Goal: Task Accomplishment & Management: Manage account settings

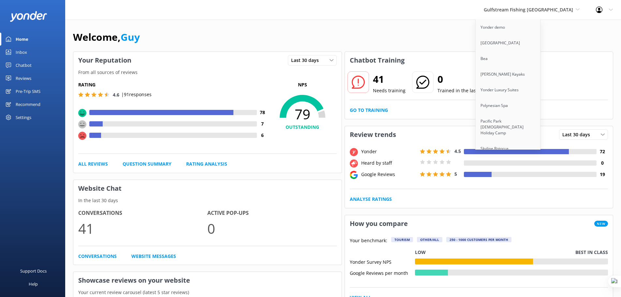
scroll to position [1339, 0]
click at [539, 88] on link "Gulfstream Fishing [GEOGRAPHIC_DATA]" at bounding box center [508, 99] width 65 height 22
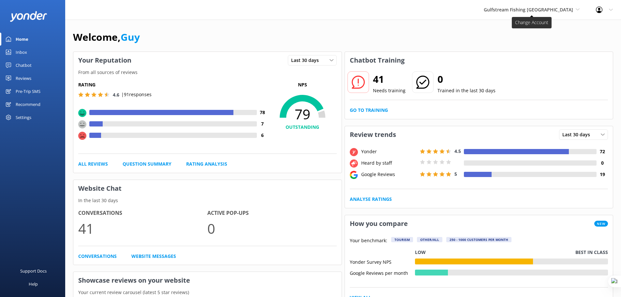
click at [540, 7] on span "Gulfstream Fishing [GEOGRAPHIC_DATA]" at bounding box center [528, 10] width 89 height 6
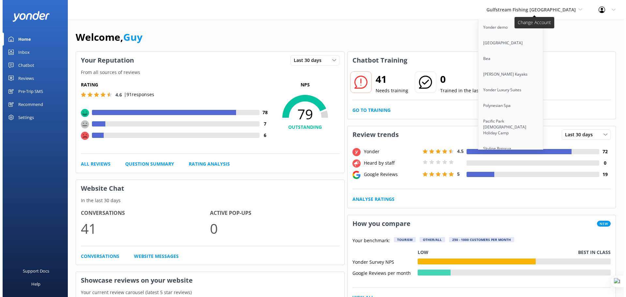
scroll to position [3205, 0]
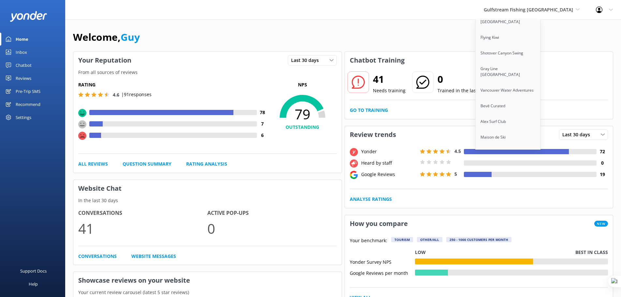
click at [532, 176] on link "Malamala Beach Club" at bounding box center [508, 184] width 65 height 16
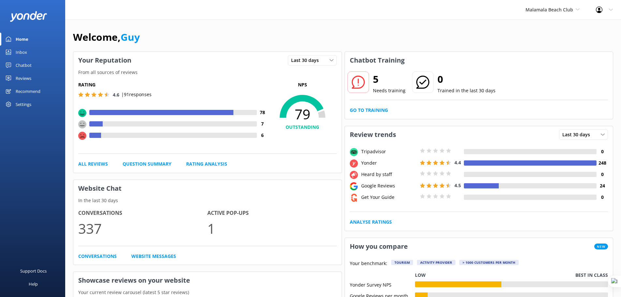
click at [515, 40] on div "Welcome, Guy" at bounding box center [343, 40] width 540 height 22
drag, startPoint x: 18, startPoint y: 65, endPoint x: 23, endPoint y: 70, distance: 8.1
click at [18, 65] on div "Chatbot" at bounding box center [24, 65] width 16 height 13
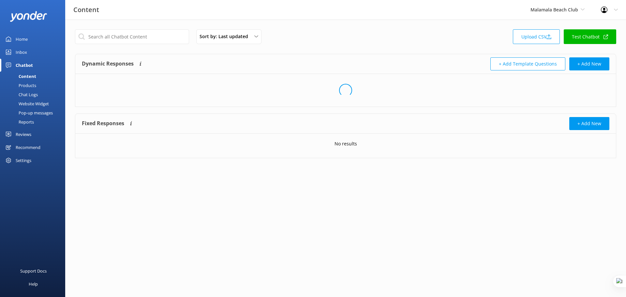
click at [35, 114] on div "Pop-up messages" at bounding box center [28, 112] width 49 height 9
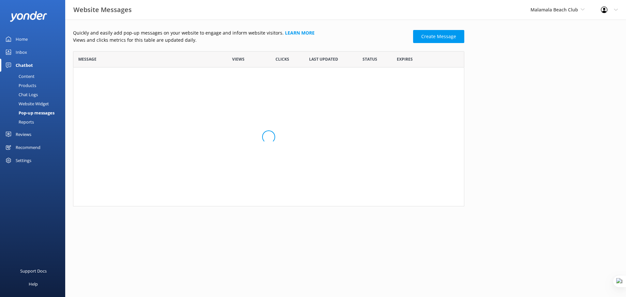
scroll to position [39, 386]
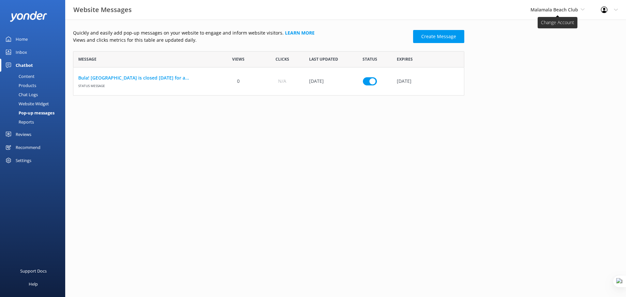
click at [544, 11] on span "Malamala Beach Club" at bounding box center [554, 10] width 48 height 6
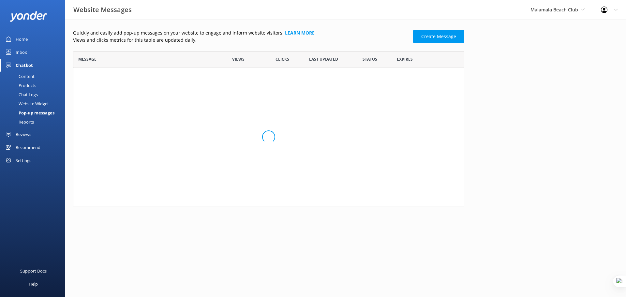
scroll to position [5, 5]
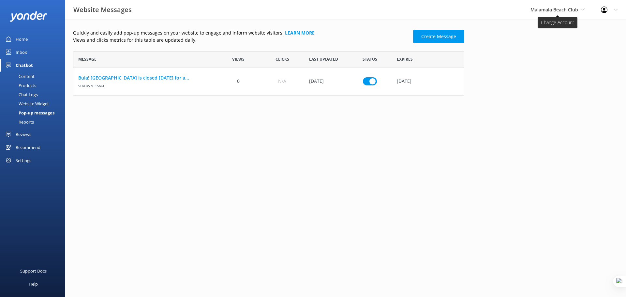
click at [545, 9] on span "Malamala Beach Club" at bounding box center [554, 10] width 48 height 6
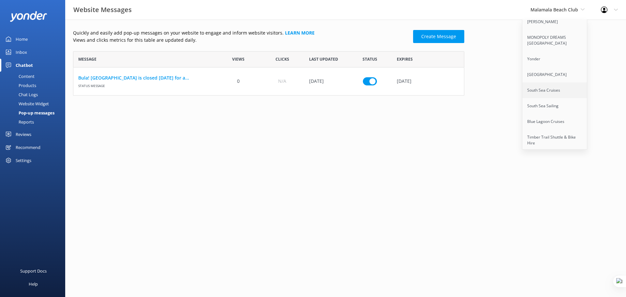
click at [530, 87] on link "South Sea Cruises" at bounding box center [554, 90] width 65 height 16
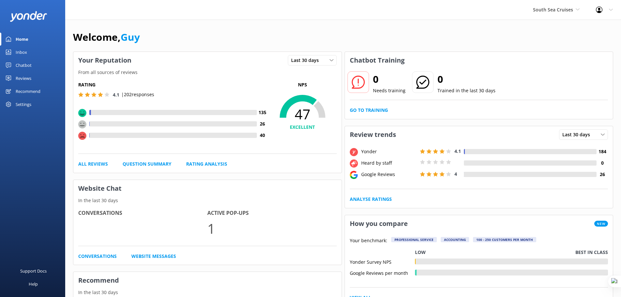
click at [24, 62] on div "Chatbot" at bounding box center [24, 65] width 16 height 13
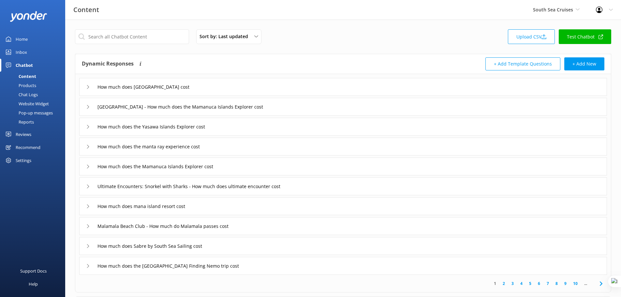
click at [27, 102] on div "Website Widget" at bounding box center [26, 103] width 45 height 9
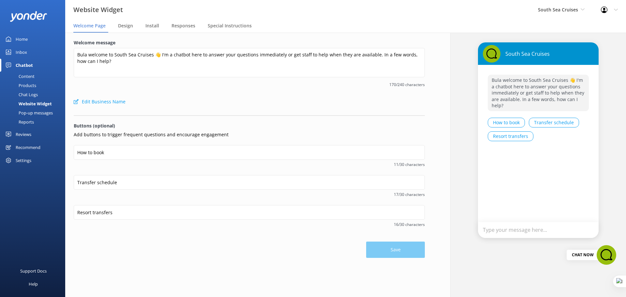
click at [38, 115] on div "Pop-up messages" at bounding box center [28, 112] width 49 height 9
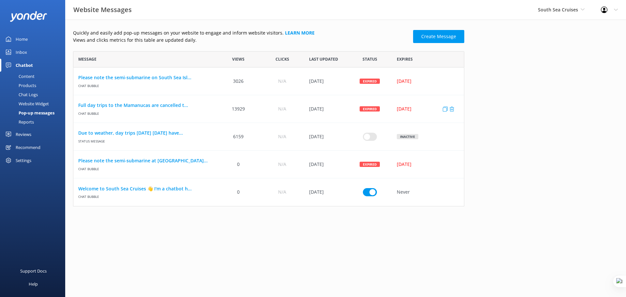
scroll to position [150, 386]
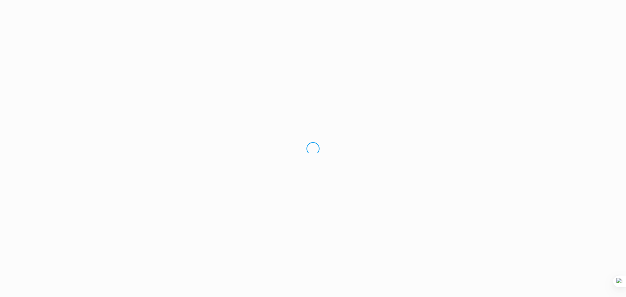
click at [566, 10] on div "Loading.." at bounding box center [313, 148] width 626 height 297
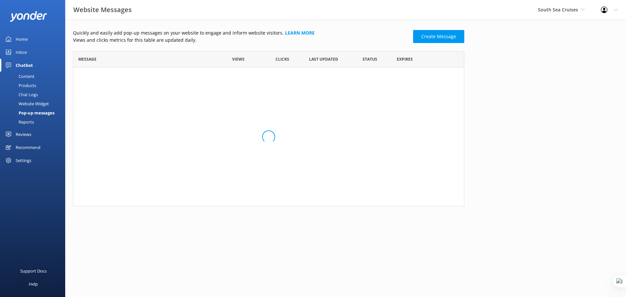
scroll to position [150, 386]
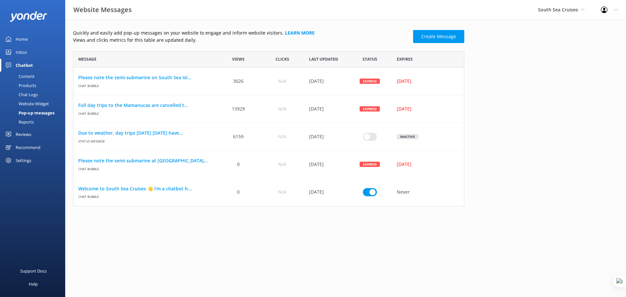
click at [558, 10] on span "South Sea Cruises" at bounding box center [558, 10] width 40 height 6
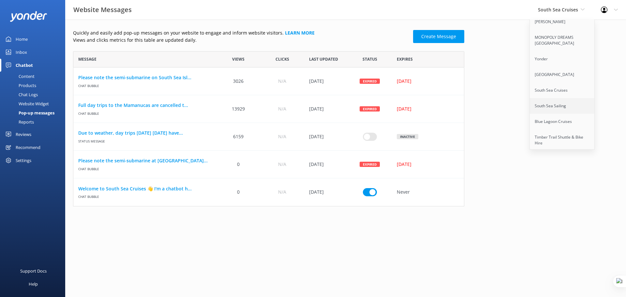
click at [559, 98] on link "South Sea Sailing" at bounding box center [562, 106] width 65 height 16
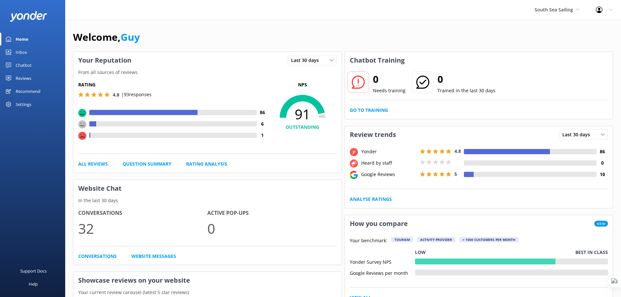
click at [22, 64] on div "Chatbot" at bounding box center [24, 65] width 16 height 13
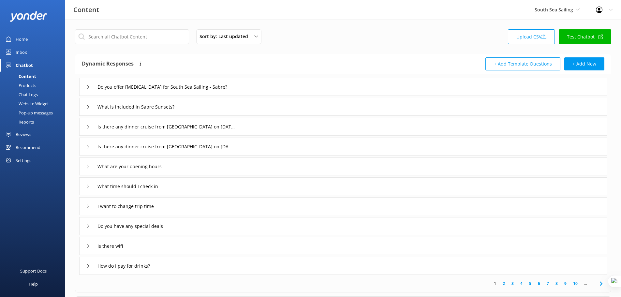
click at [31, 110] on div "Pop-up messages" at bounding box center [28, 112] width 49 height 9
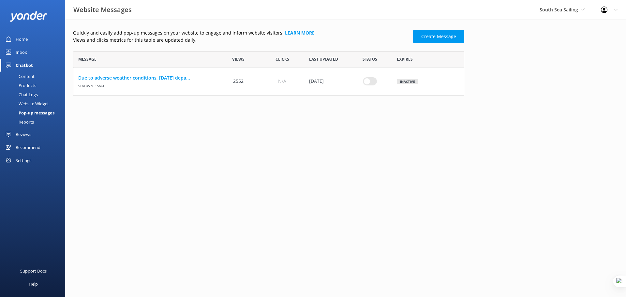
scroll to position [39, 386]
click at [581, 10] on icon at bounding box center [582, 9] width 4 height 4
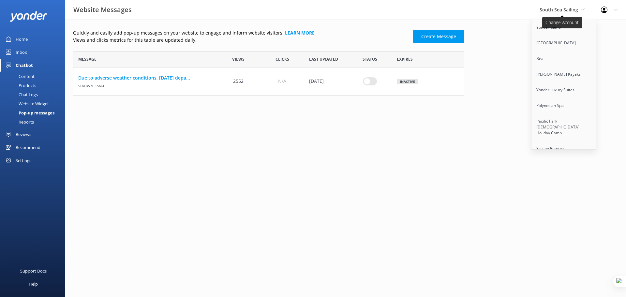
scroll to position [244, 0]
click at [573, 120] on link "Blue Lagoon Cruises" at bounding box center [563, 122] width 65 height 16
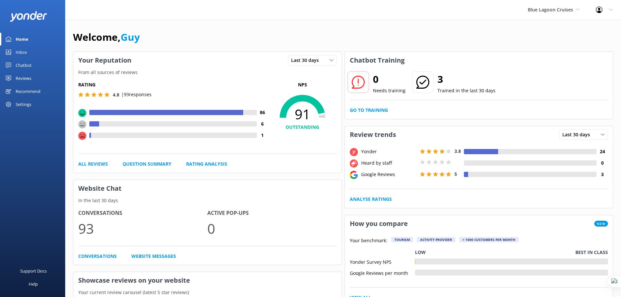
click at [22, 65] on div "Chatbot" at bounding box center [24, 65] width 16 height 13
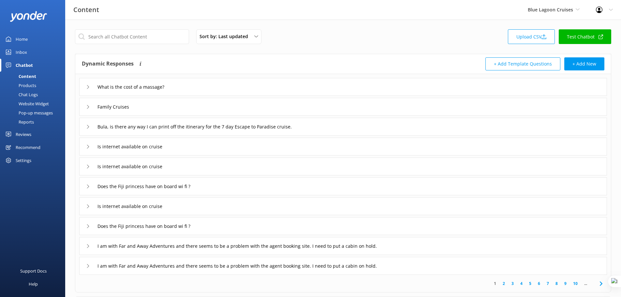
click at [35, 103] on div "Website Widget" at bounding box center [26, 103] width 45 height 9
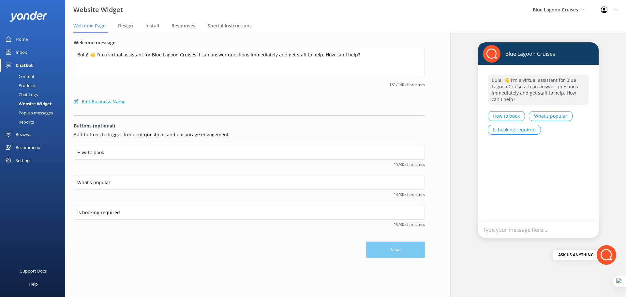
click at [39, 111] on div "Pop-up messages" at bounding box center [28, 112] width 49 height 9
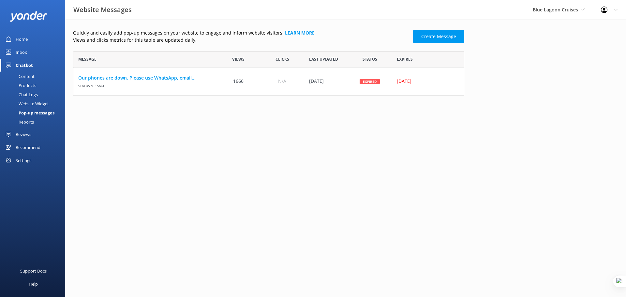
scroll to position [39, 386]
click at [573, 10] on span "Blue Lagoon Cruises" at bounding box center [555, 10] width 45 height 6
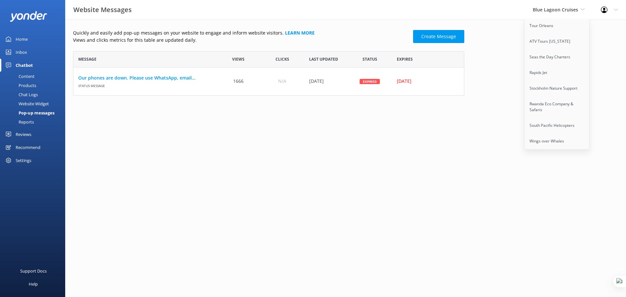
scroll to position [4536, 0]
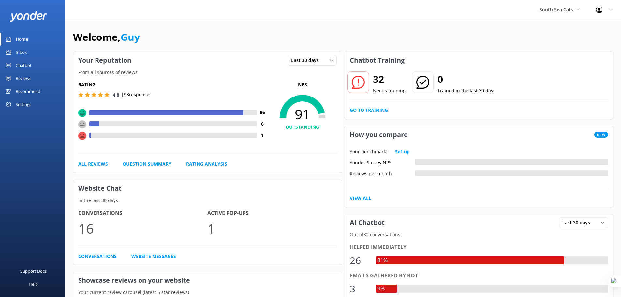
click at [24, 65] on div "Chatbot" at bounding box center [24, 65] width 16 height 13
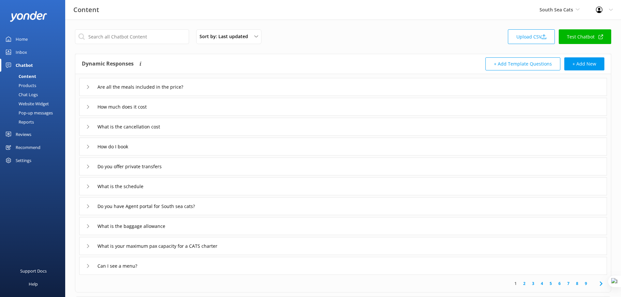
click at [28, 111] on div "Pop-up messages" at bounding box center [28, 112] width 49 height 9
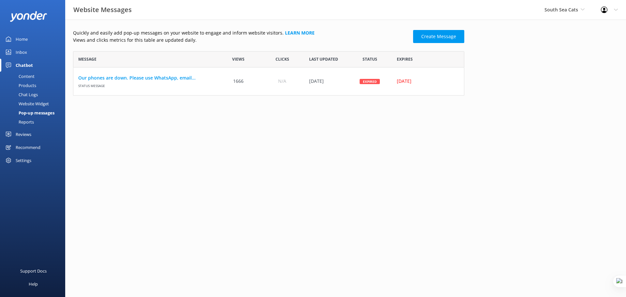
scroll to position [39, 386]
click at [555, 7] on span "South Sea Cats" at bounding box center [561, 10] width 34 height 6
click at [549, 11] on span "South Sea Cats" at bounding box center [561, 10] width 34 height 6
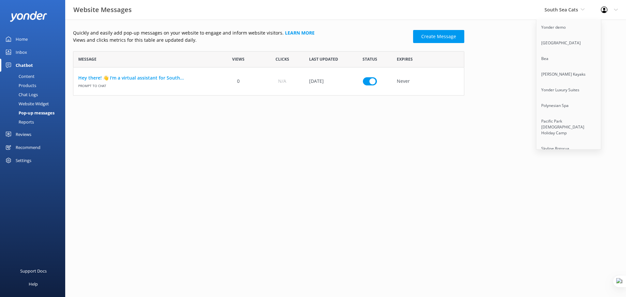
scroll to position [1936, 0]
click at [587, 118] on link "Awesome Adventures Fiji" at bounding box center [568, 126] width 65 height 16
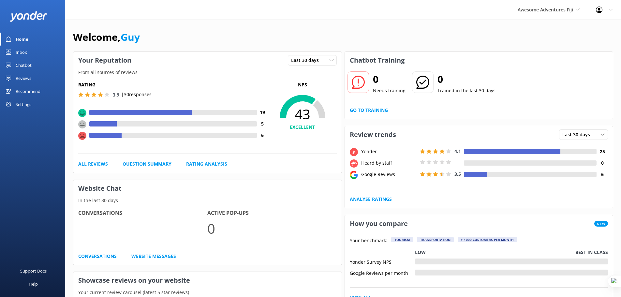
click at [22, 66] on div "Chatbot" at bounding box center [24, 65] width 16 height 13
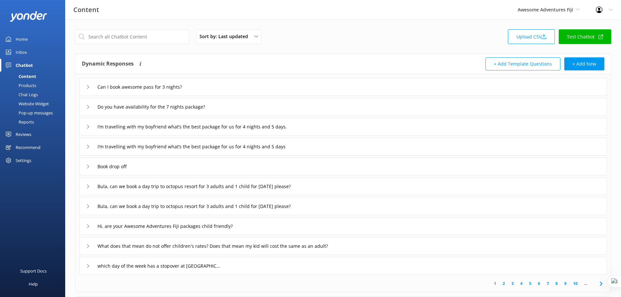
click at [32, 113] on div "Pop-up messages" at bounding box center [28, 112] width 49 height 9
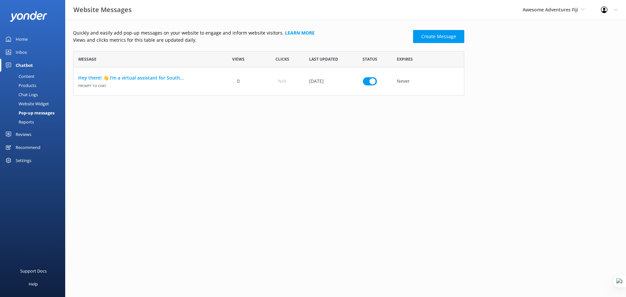
scroll to position [39, 386]
checkbox input "false"
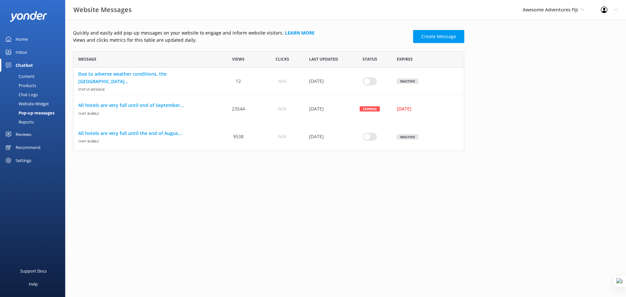
scroll to position [95, 386]
